Goal: Information Seeking & Learning: Find specific fact

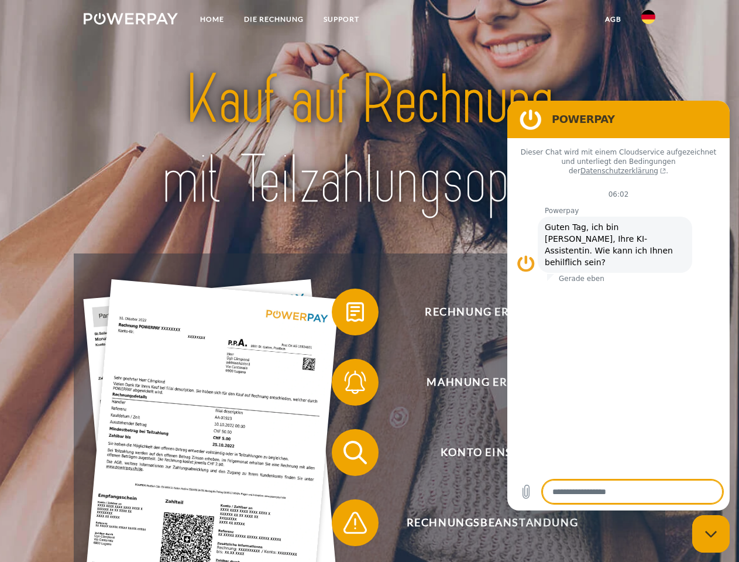
click at [130, 20] on img at bounding box center [131, 19] width 94 height 12
click at [648, 20] on img at bounding box center [648, 17] width 14 height 14
click at [612, 19] on link "agb" at bounding box center [613, 19] width 36 height 21
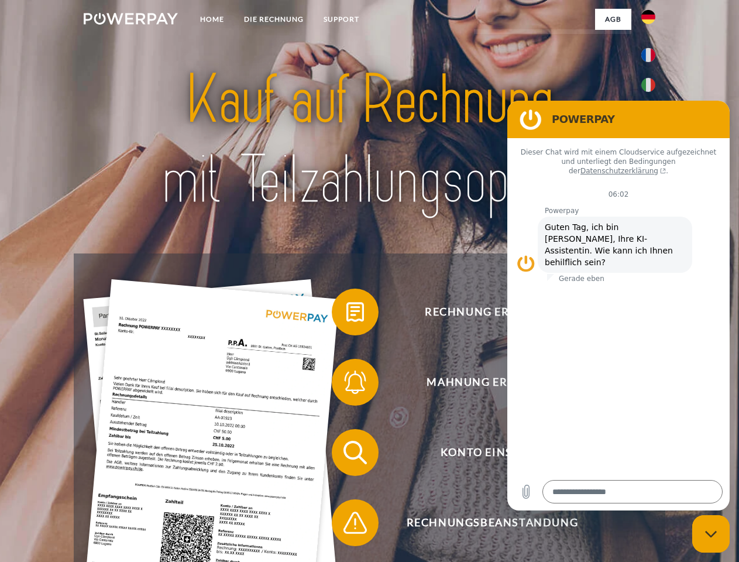
click at [346, 314] on span at bounding box center [337, 312] width 58 height 58
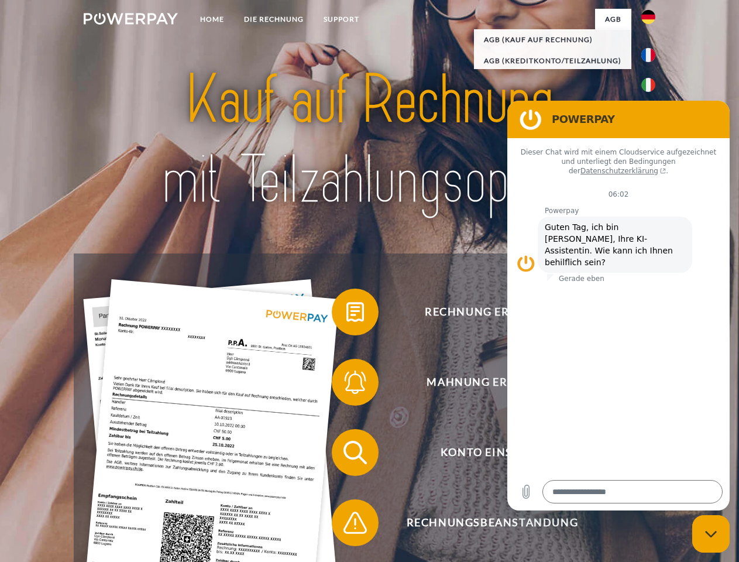
click at [346, 384] on span at bounding box center [337, 382] width 58 height 58
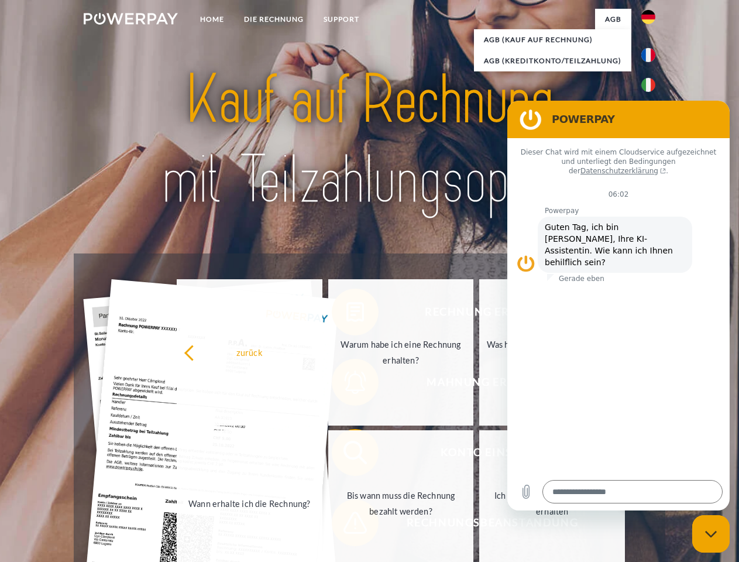
click at [346, 454] on link "Bis wann muss die Rechnung bezahlt werden?" at bounding box center [401, 503] width 146 height 146
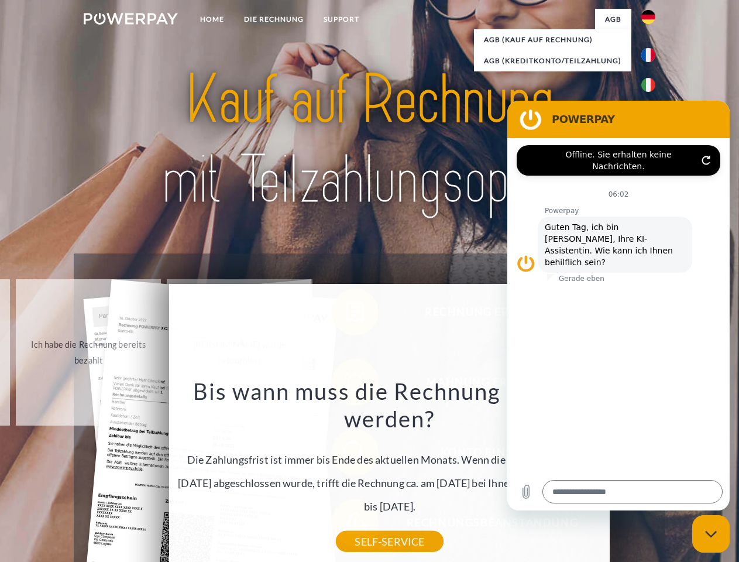
click at [711, 533] on icon "Messaging-Fenster schließen" at bounding box center [711, 534] width 12 height 8
type textarea "*"
